Goal: Check status: Check status

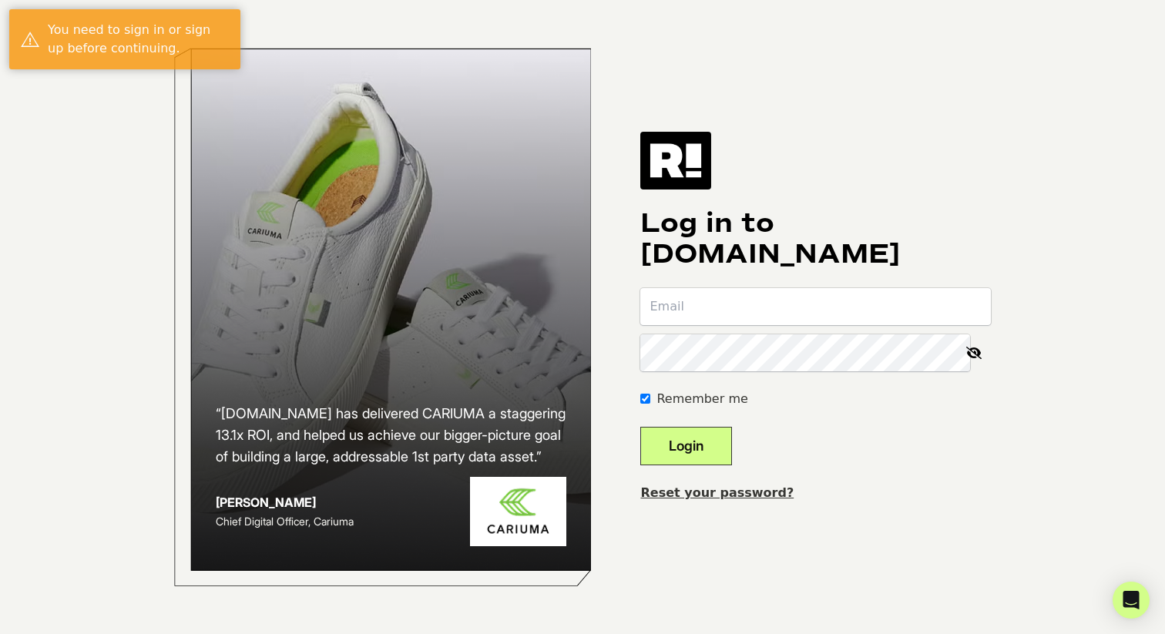
type input "[PERSON_NAME][EMAIL_ADDRESS][DOMAIN_NAME]"
click at [719, 467] on div "Log in to Retention.com emily@thetappancollective.com Remember me Login Reset y…" at bounding box center [815, 317] width 350 height 370
click at [716, 448] on button "Login" at bounding box center [686, 446] width 92 height 39
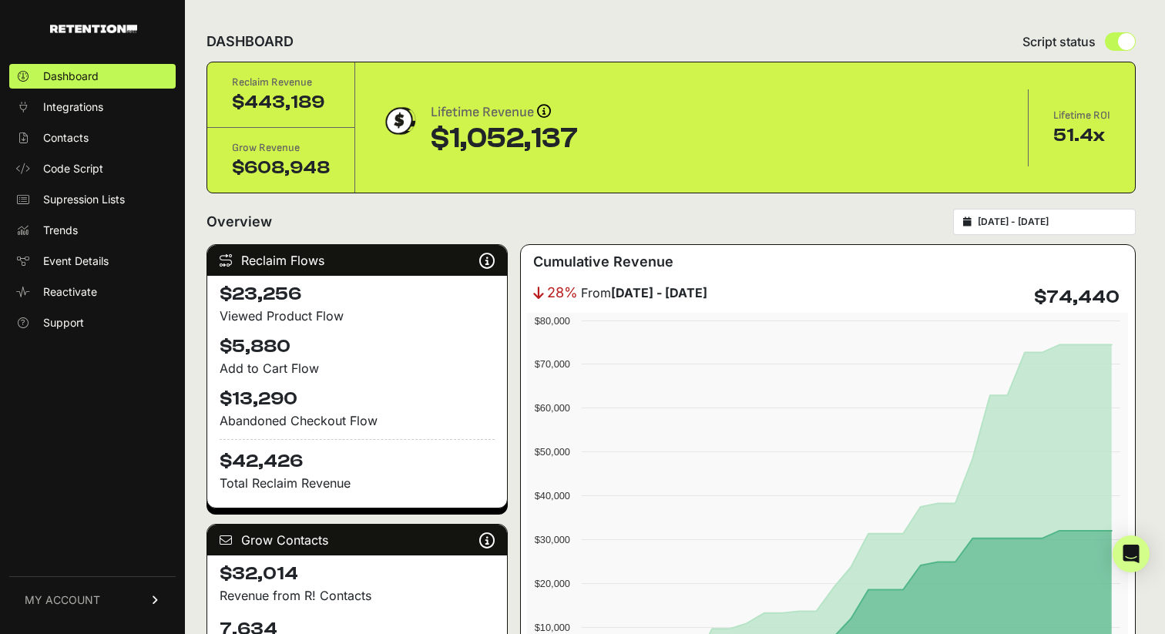
click at [1024, 220] on input "[DATE] - [DATE]" at bounding box center [1051, 222] width 148 height 12
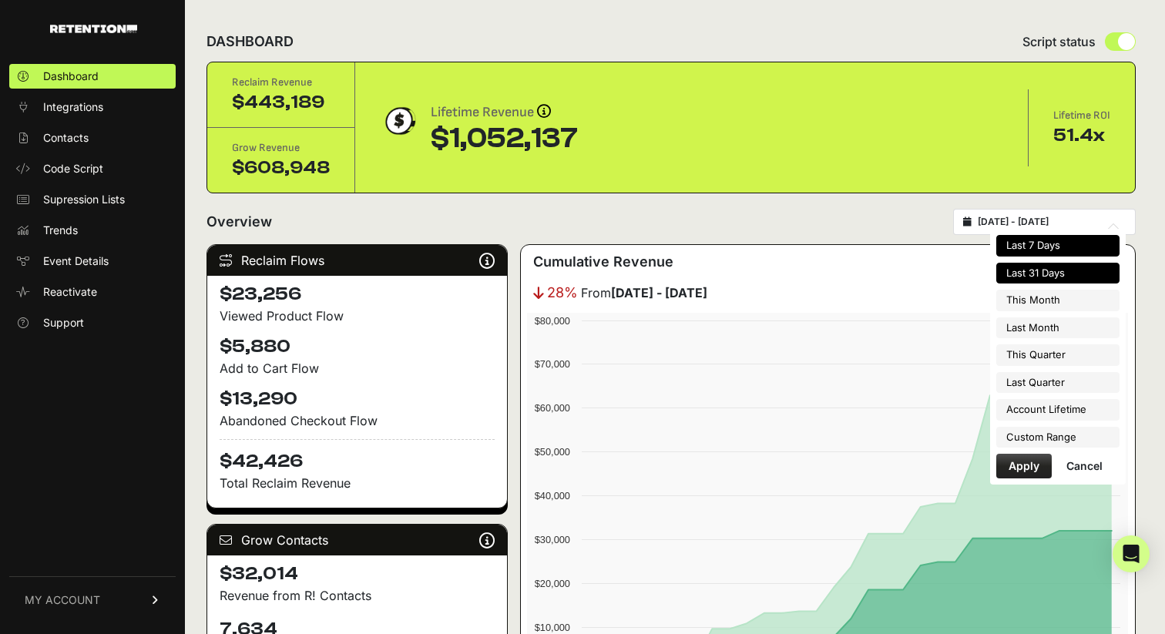
click at [1027, 253] on li "Last 7 Days" at bounding box center [1057, 246] width 123 height 22
type input "[DATE] - [DATE]"
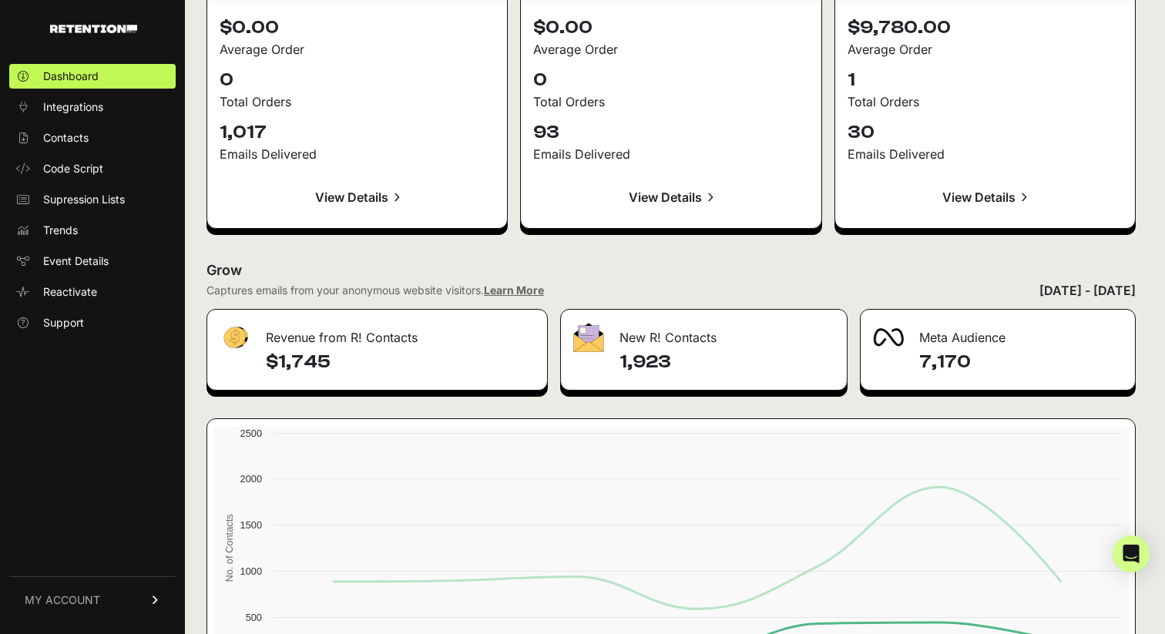
scroll to position [1767, 0]
